Goal: Find specific page/section: Find specific page/section

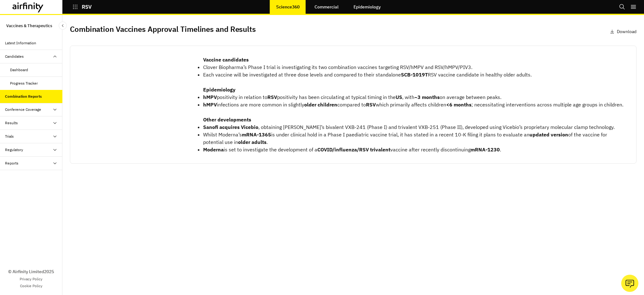
click at [328, 5] on link "Commercial" at bounding box center [326, 6] width 36 height 15
